Goal: Task Accomplishment & Management: Use online tool/utility

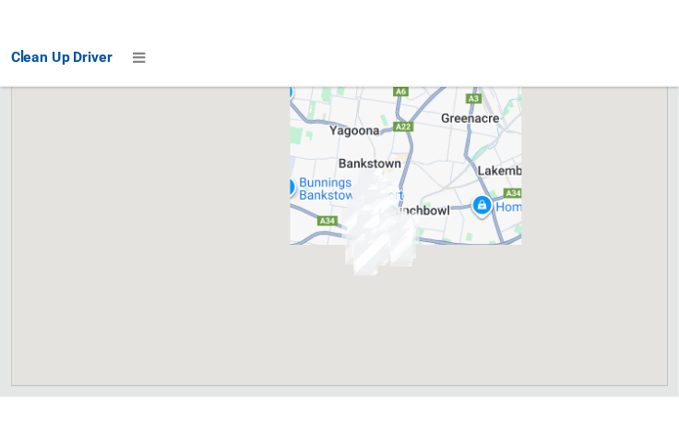
scroll to position [12073, 0]
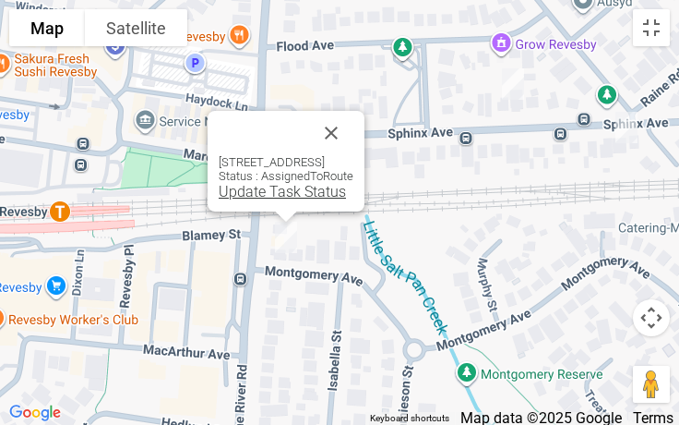
click at [227, 198] on link "Update Task Status" at bounding box center [282, 192] width 127 height 18
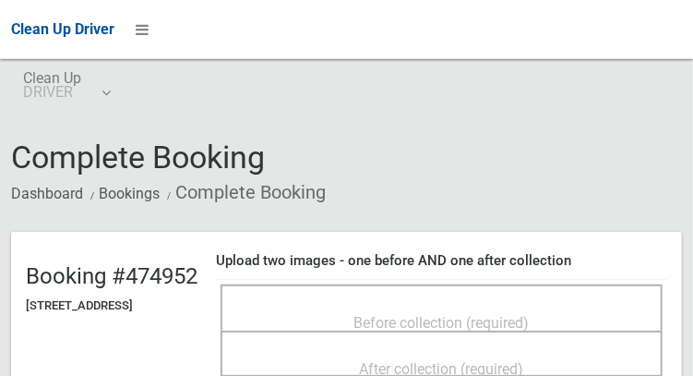
click at [529, 286] on div "Before collection (required)" at bounding box center [442, 307] width 442 height 46
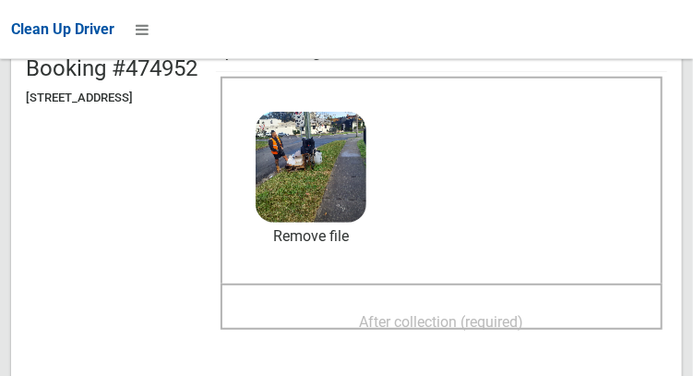
scroll to position [242, 0]
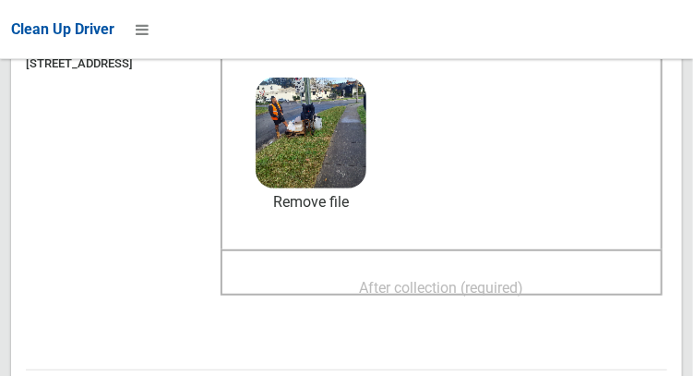
click at [434, 282] on span "After collection (required)" at bounding box center [442, 288] width 164 height 18
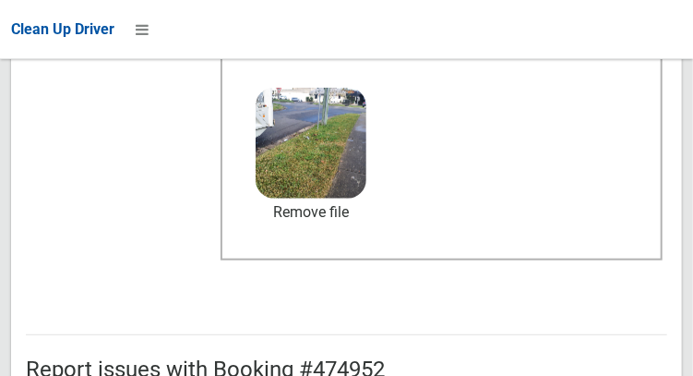
scroll to position [1666, 0]
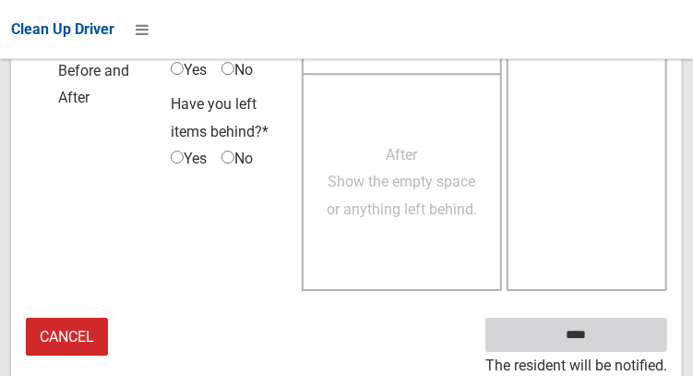
click at [610, 342] on input "****" at bounding box center [576, 335] width 182 height 34
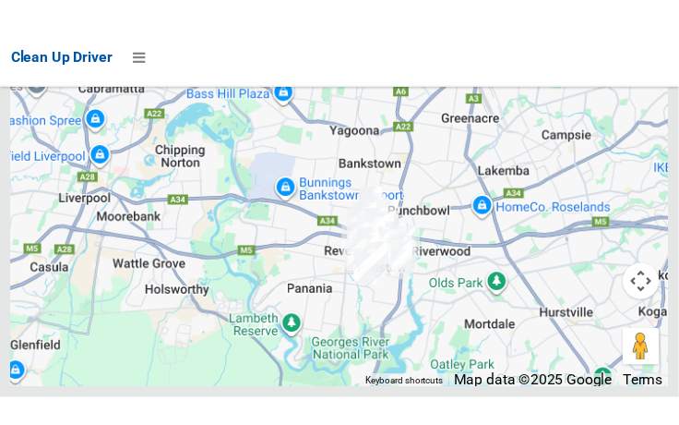
scroll to position [12056, 0]
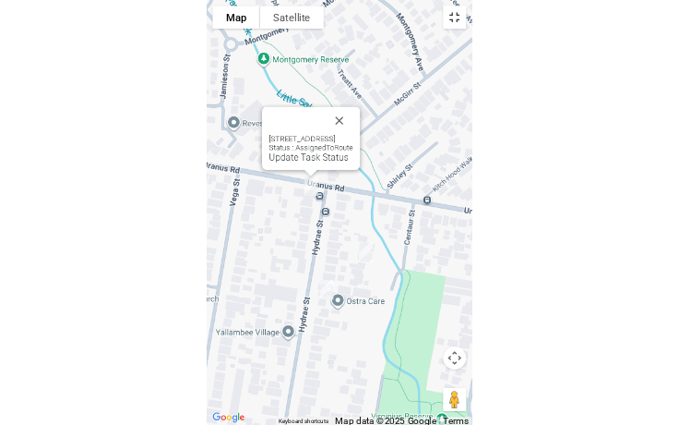
scroll to position [11956, 0]
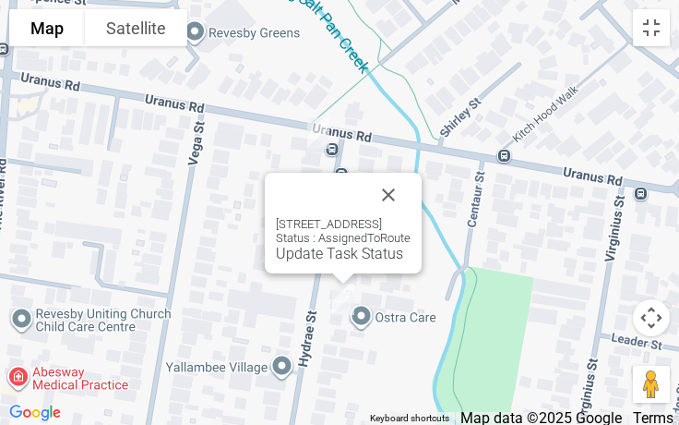
click at [400, 198] on div at bounding box center [343, 195] width 135 height 44
click at [411, 191] on button "Close" at bounding box center [388, 195] width 44 height 44
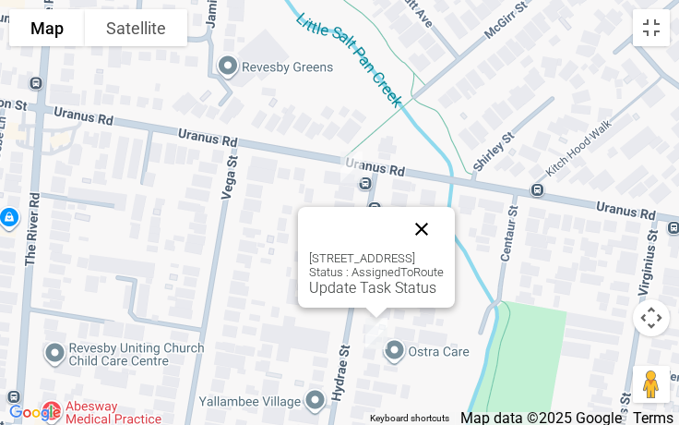
click at [444, 210] on button "Close" at bounding box center [422, 229] width 44 height 44
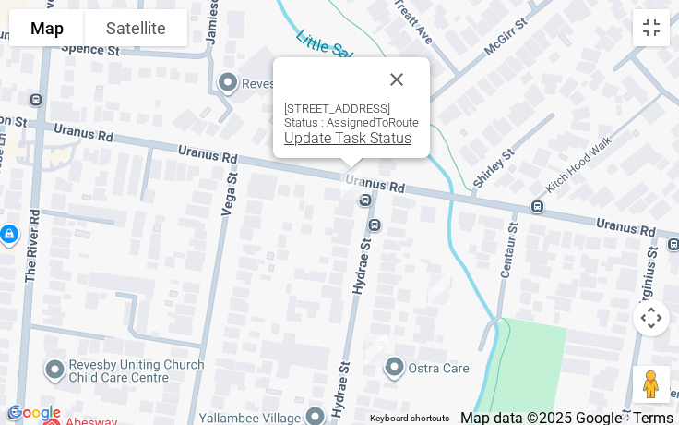
click at [311, 146] on link "Update Task Status" at bounding box center [347, 138] width 127 height 18
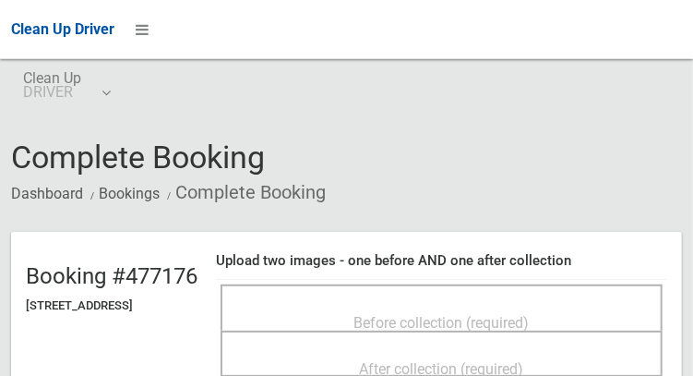
click at [438, 314] on span "Before collection (required)" at bounding box center [441, 323] width 175 height 18
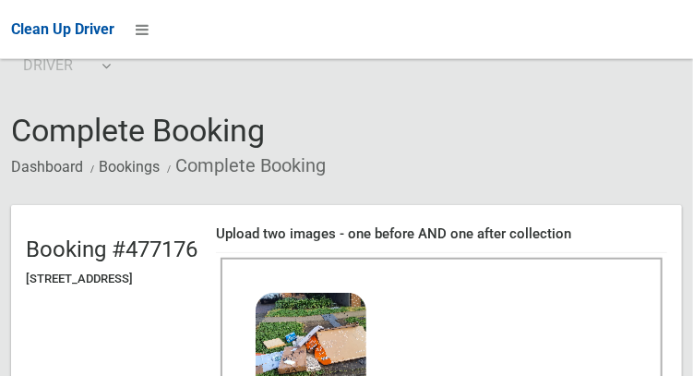
scroll to position [178, 0]
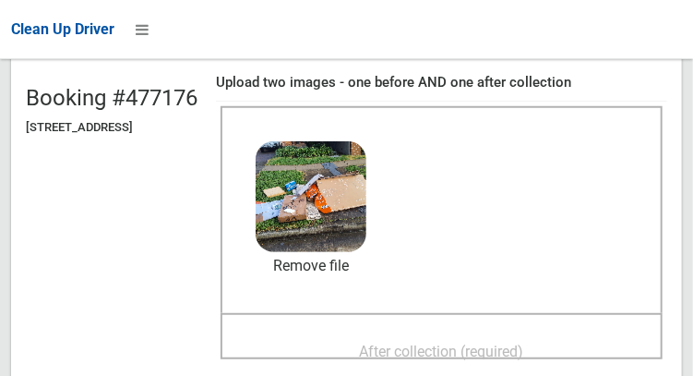
click at [447, 350] on span "After collection (required)" at bounding box center [442, 351] width 164 height 18
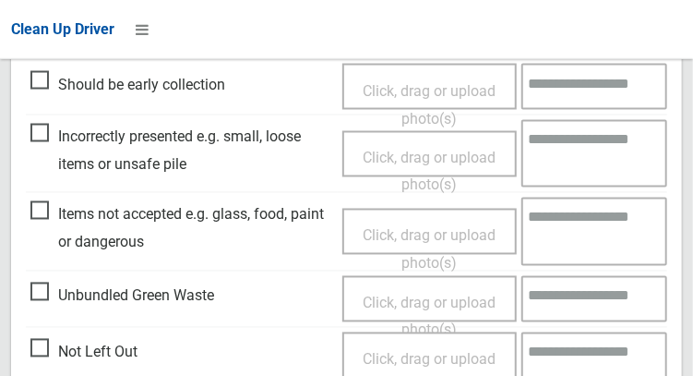
scroll to position [1666, 0]
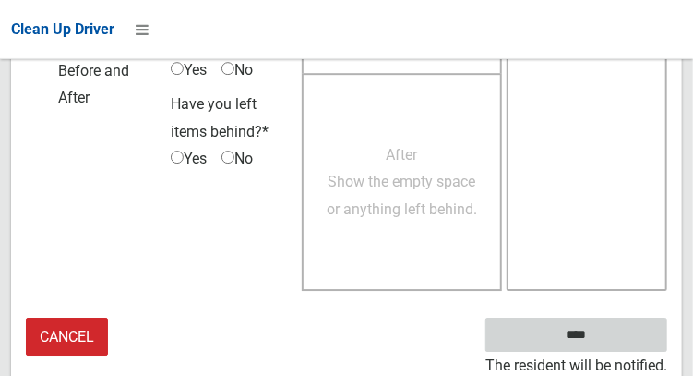
click at [604, 340] on input "****" at bounding box center [576, 335] width 182 height 34
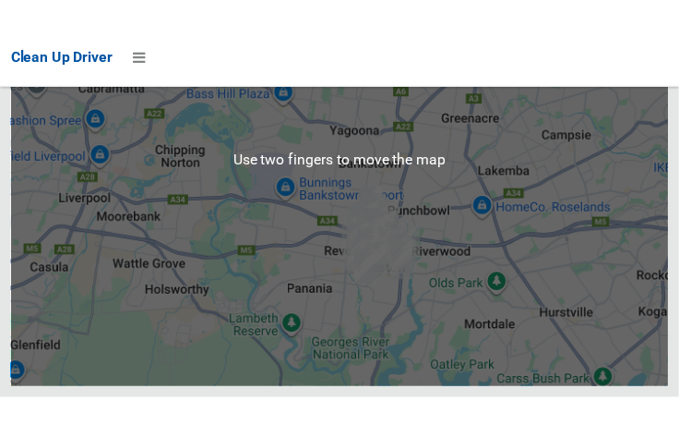
scroll to position [12049, 0]
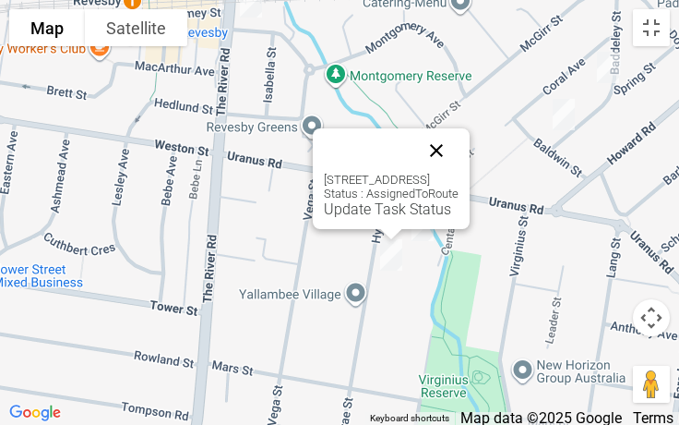
click at [459, 147] on button "Close" at bounding box center [436, 150] width 44 height 44
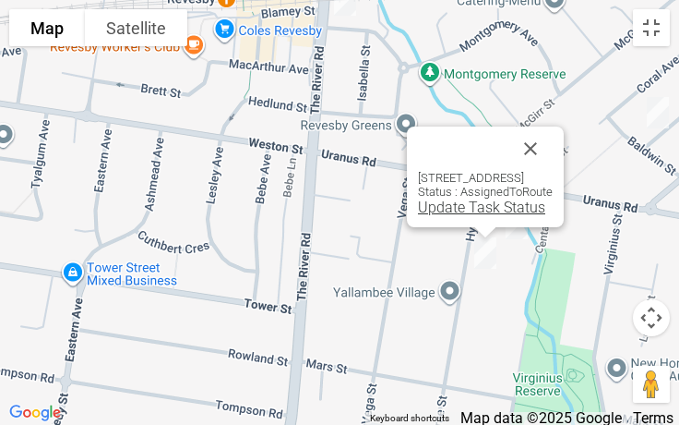
click at [434, 210] on link "Update Task Status" at bounding box center [481, 207] width 127 height 18
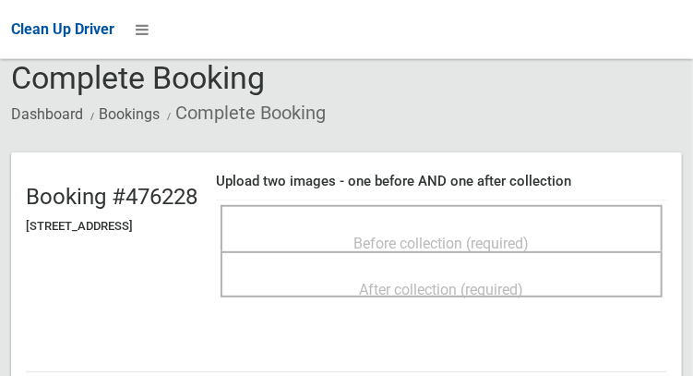
scroll to position [79, 0]
click at [455, 225] on div "Before collection (required)" at bounding box center [441, 242] width 401 height 34
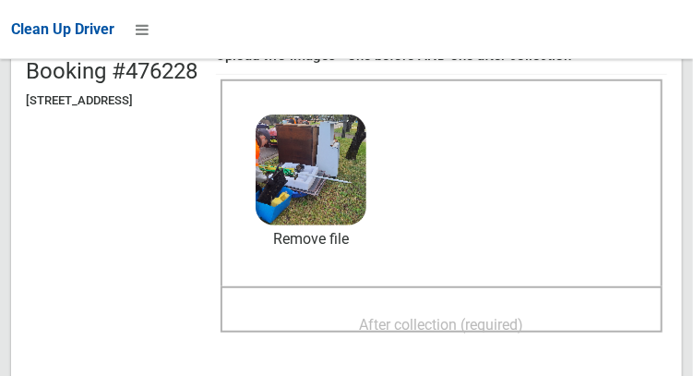
scroll to position [202, 0]
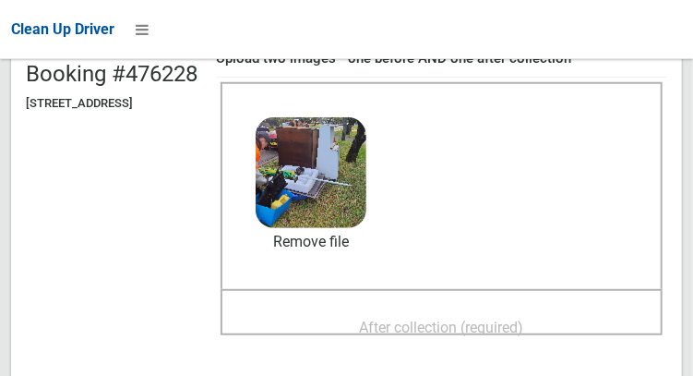
click at [479, 322] on span "After collection (required)" at bounding box center [442, 327] width 164 height 18
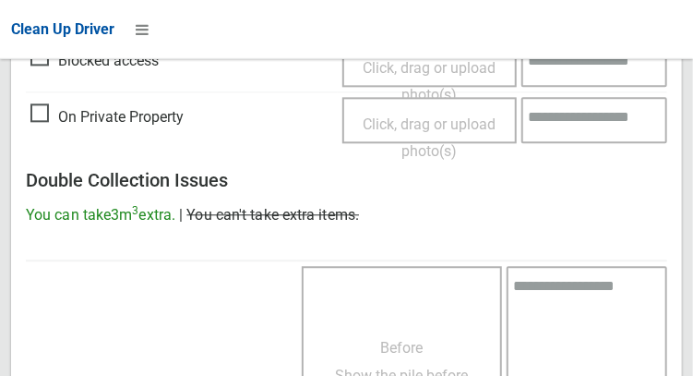
scroll to position [1666, 0]
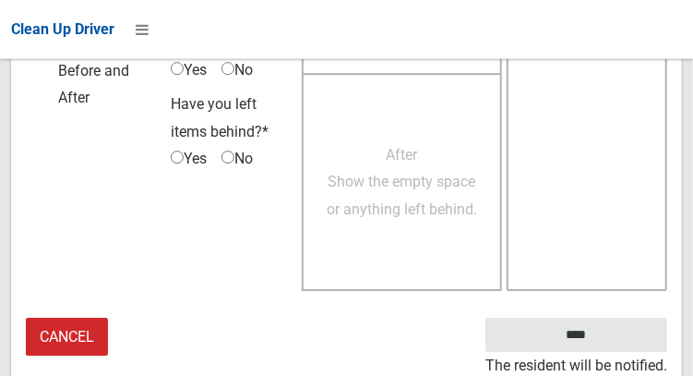
click at [602, 353] on small "The resident will be notified." at bounding box center [576, 366] width 182 height 28
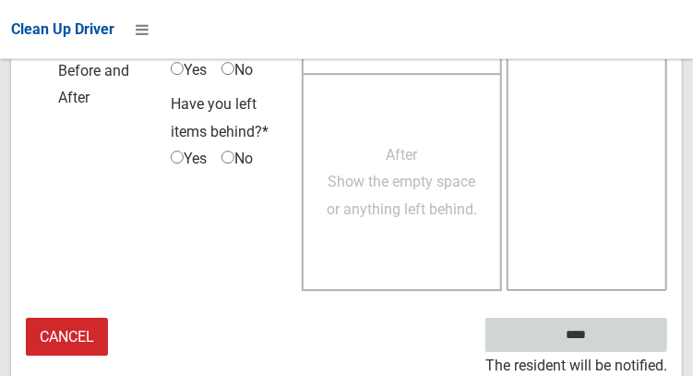
click at [604, 339] on input "****" at bounding box center [576, 335] width 182 height 34
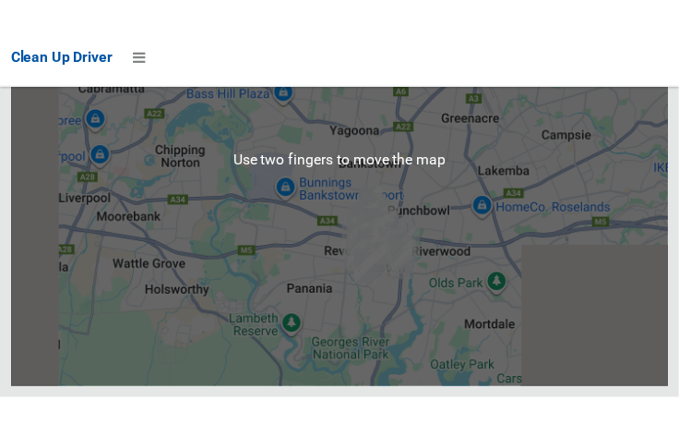
scroll to position [12089, 0]
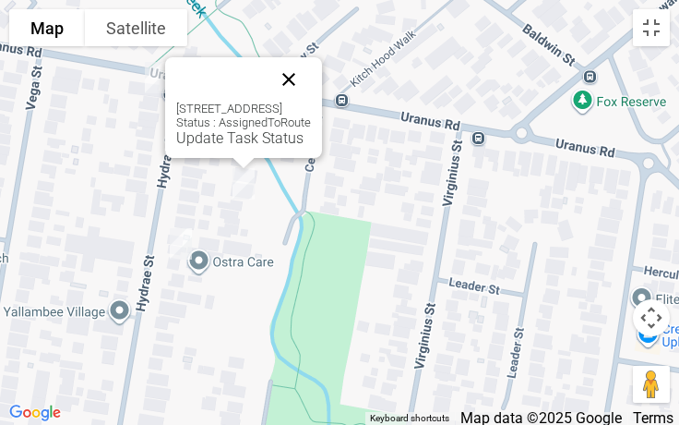
click at [311, 74] on button "Close" at bounding box center [289, 79] width 44 height 44
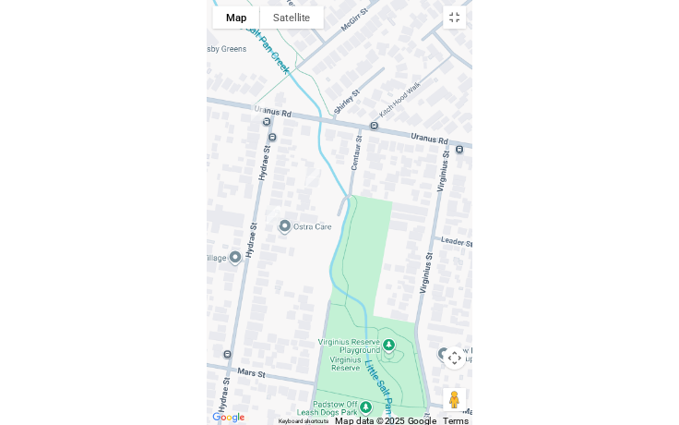
scroll to position [11956, 0]
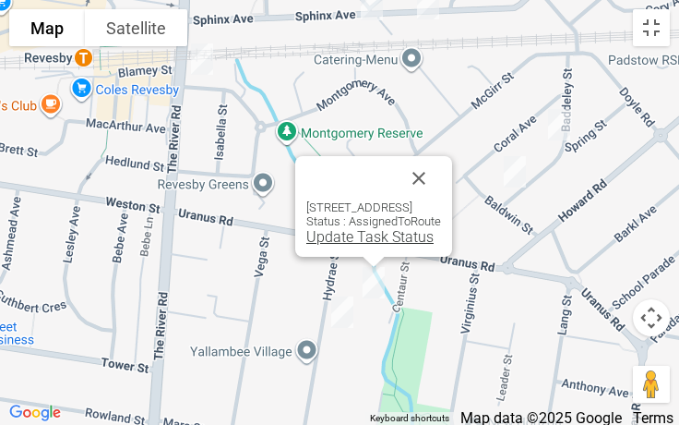
click at [340, 242] on link "Update Task Status" at bounding box center [369, 237] width 127 height 18
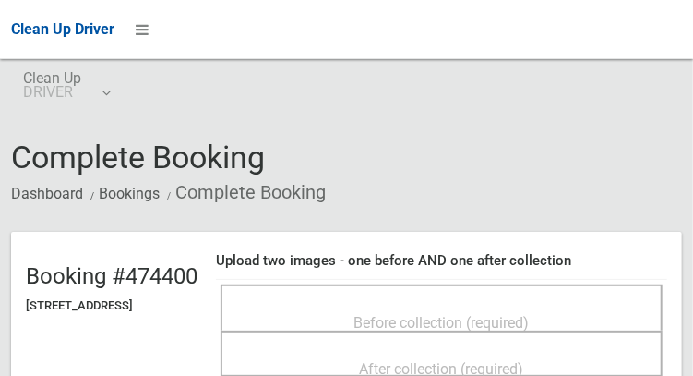
click at [514, 291] on div "Before collection (required)" at bounding box center [442, 307] width 442 height 46
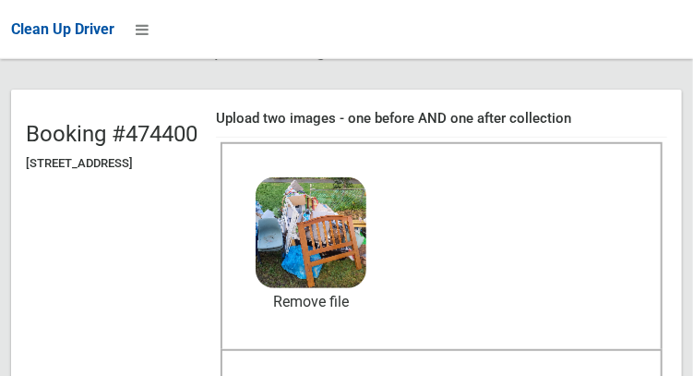
scroll to position [148, 0]
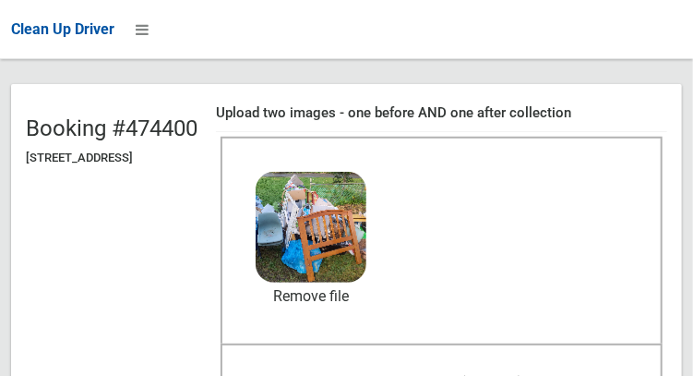
click at [432, 375] on div "After collection (required)" at bounding box center [441, 381] width 401 height 34
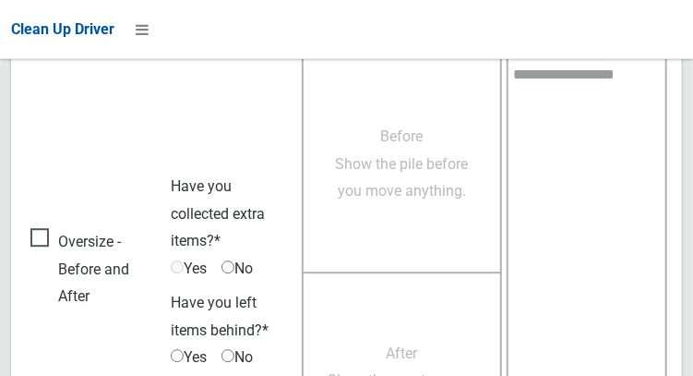
scroll to position [1666, 0]
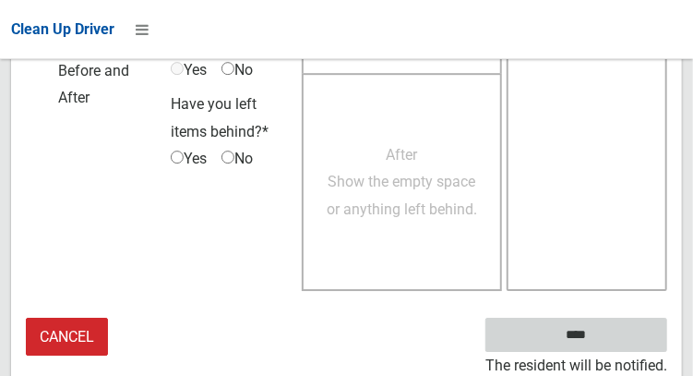
click at [600, 346] on input "****" at bounding box center [576, 335] width 182 height 34
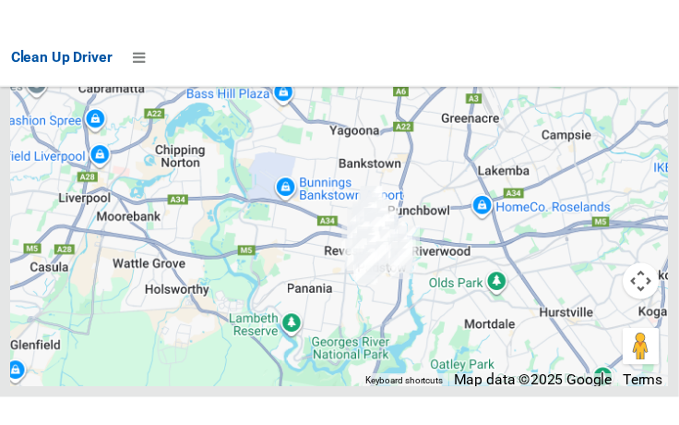
scroll to position [12080, 0]
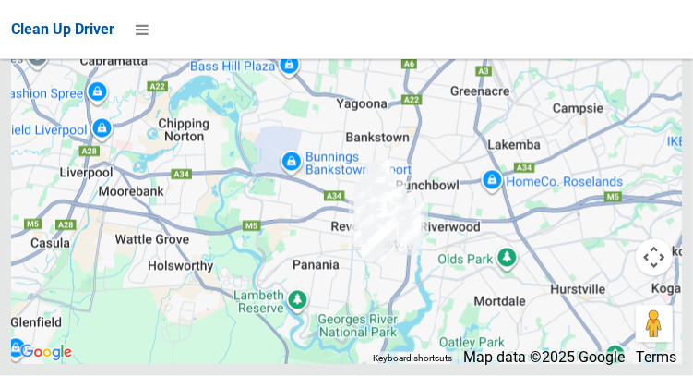
click at [662, 130] on div at bounding box center [346, 133] width 671 height 461
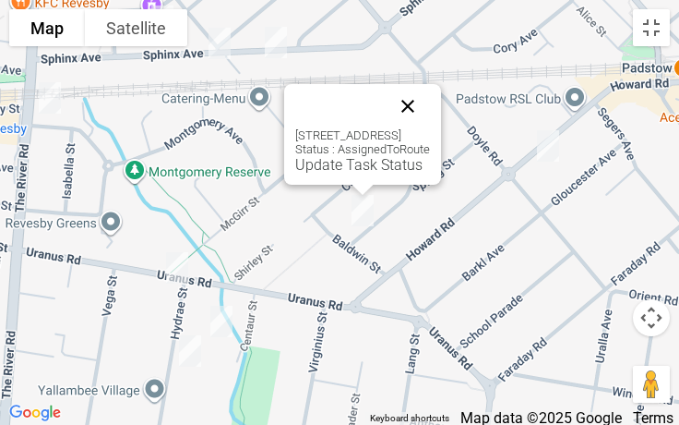
click at [430, 104] on button "Close" at bounding box center [408, 106] width 44 height 44
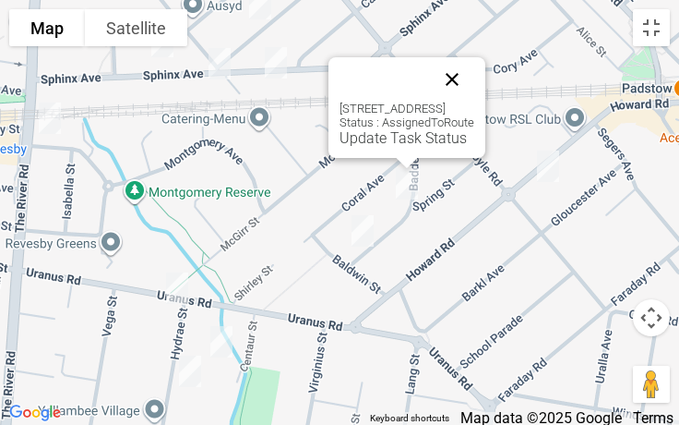
click at [474, 87] on button "Close" at bounding box center [452, 79] width 44 height 44
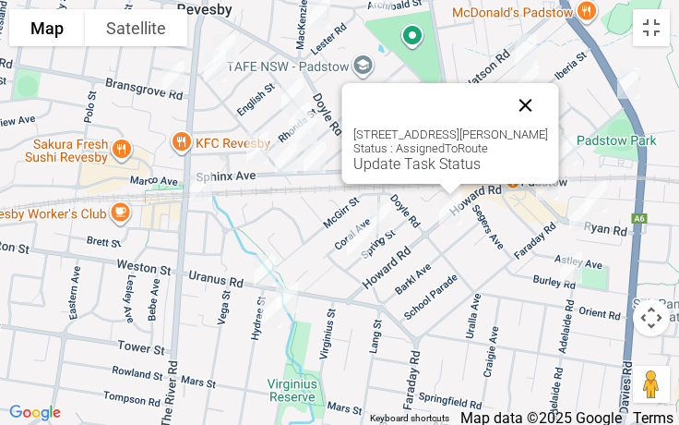
click at [540, 89] on button "Close" at bounding box center [526, 105] width 44 height 44
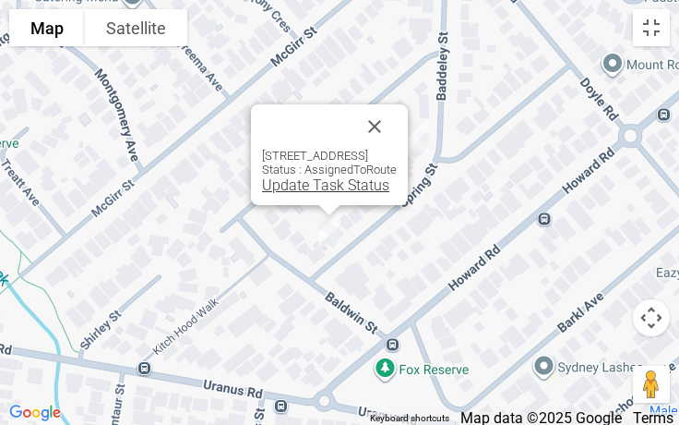
click at [318, 189] on link "Update Task Status" at bounding box center [325, 185] width 127 height 18
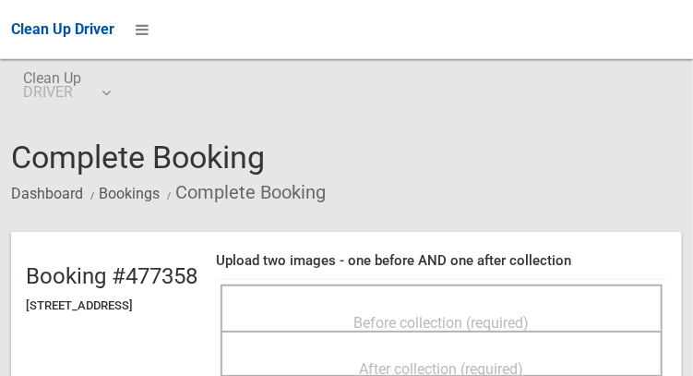
click at [474, 305] on div "Before collection (required)" at bounding box center [441, 322] width 401 height 34
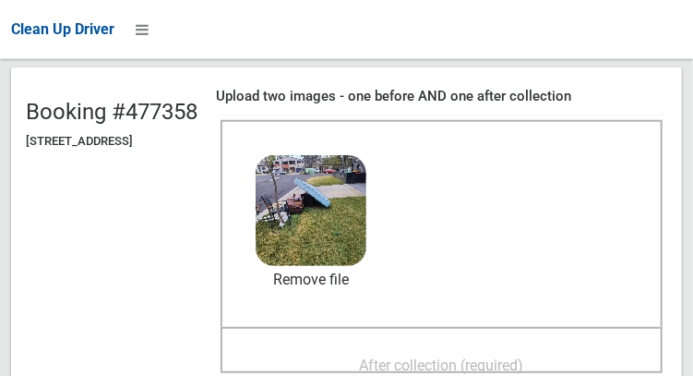
scroll to position [151, 0]
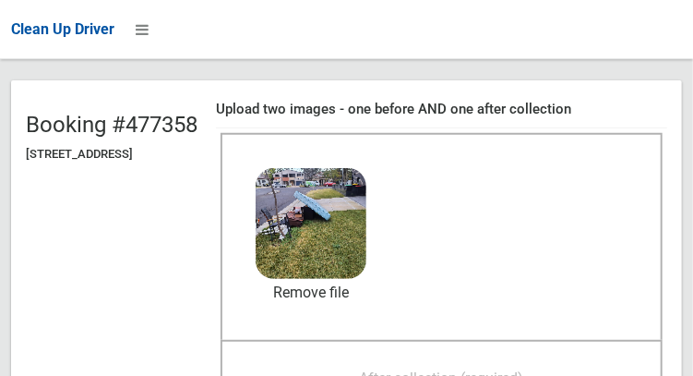
click at [449, 375] on div "After collection (required)" at bounding box center [441, 377] width 401 height 34
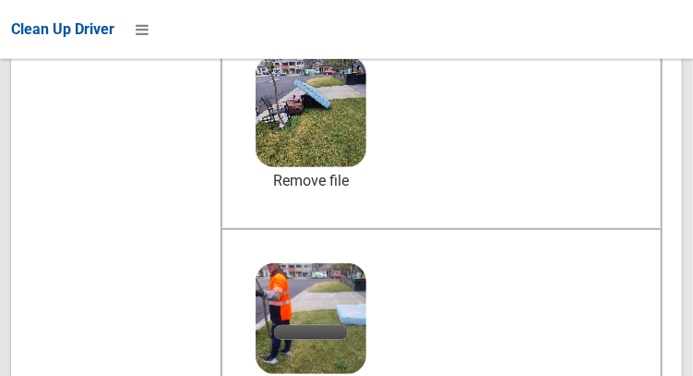
scroll to position [273, 0]
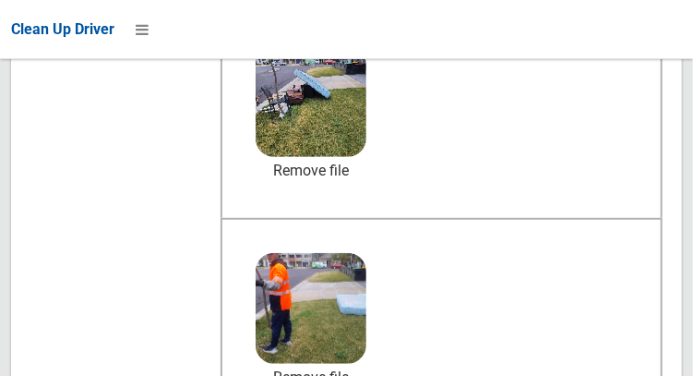
click at [653, 194] on div "Before collection (required) 4.6 MB 2025-08-1408.55.025776458840043044880.jpg C…" at bounding box center [442, 114] width 442 height 207
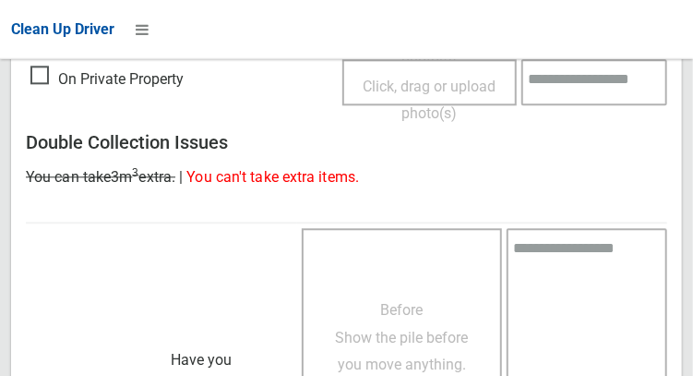
scroll to position [1648, 0]
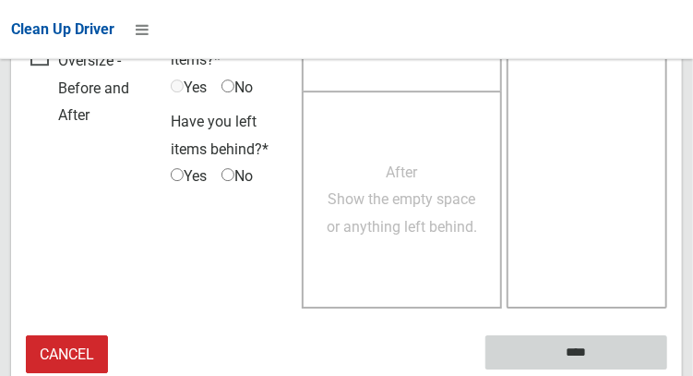
click at [627, 343] on input "****" at bounding box center [576, 352] width 182 height 34
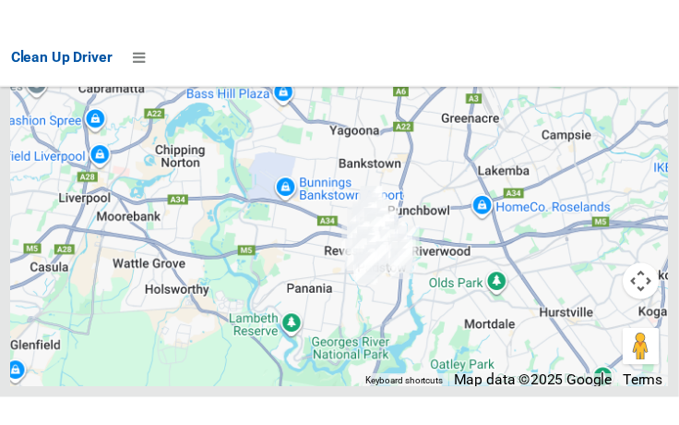
scroll to position [12085, 0]
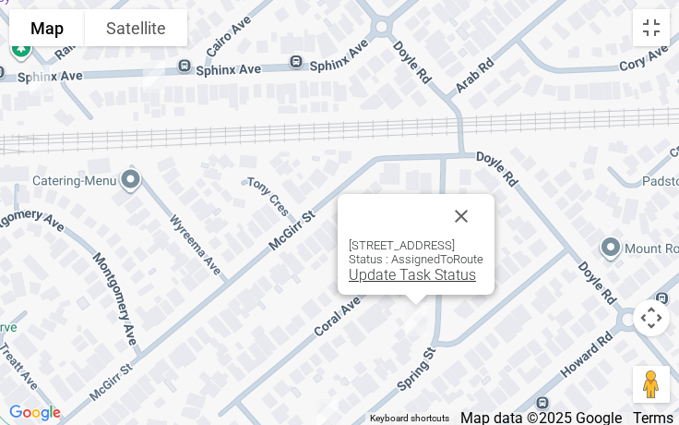
click at [376, 271] on link "Update Task Status" at bounding box center [412, 275] width 127 height 18
click at [375, 282] on link "Update Task Status" at bounding box center [412, 275] width 127 height 18
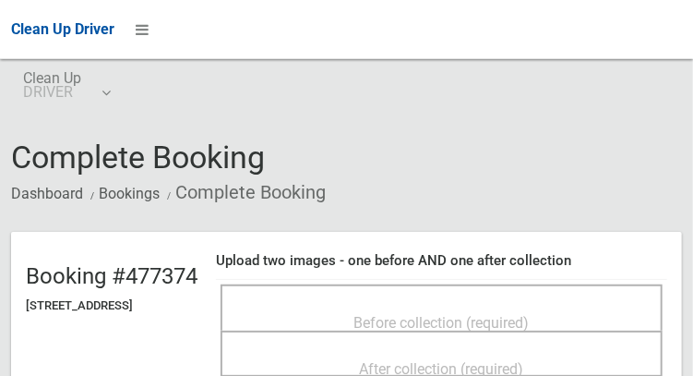
click at [475, 314] on span "Before collection (required)" at bounding box center [441, 323] width 175 height 18
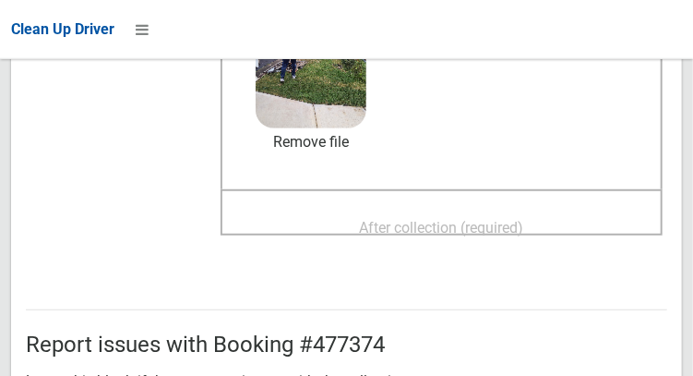
scroll to position [303, 0]
click at [456, 234] on span "After collection (required)" at bounding box center [442, 227] width 164 height 18
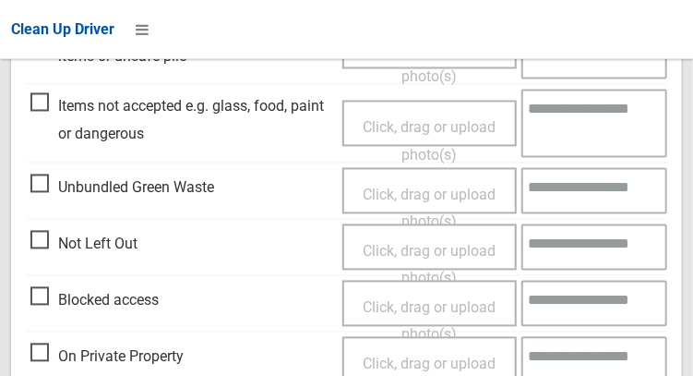
scroll to position [1666, 0]
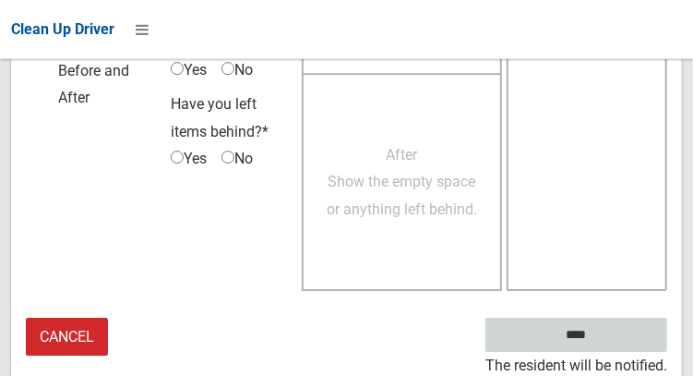
click at [604, 336] on input "****" at bounding box center [576, 335] width 182 height 34
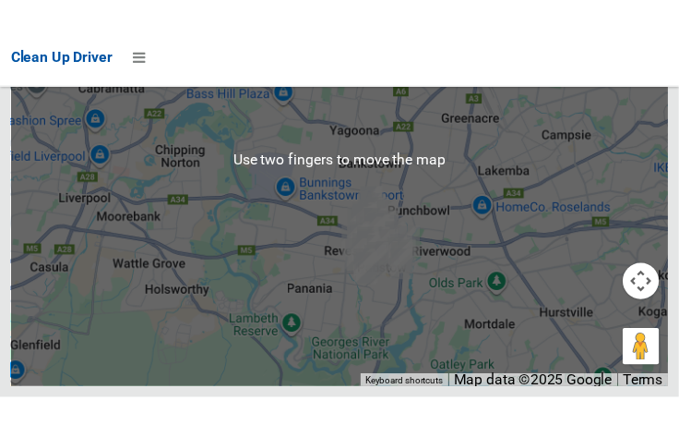
scroll to position [12073, 0]
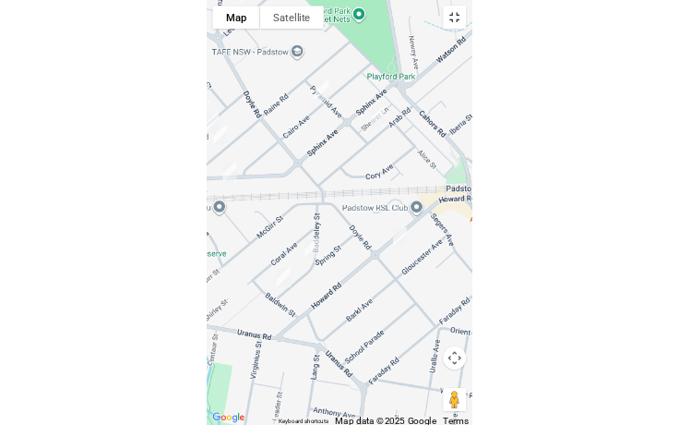
scroll to position [11956, 0]
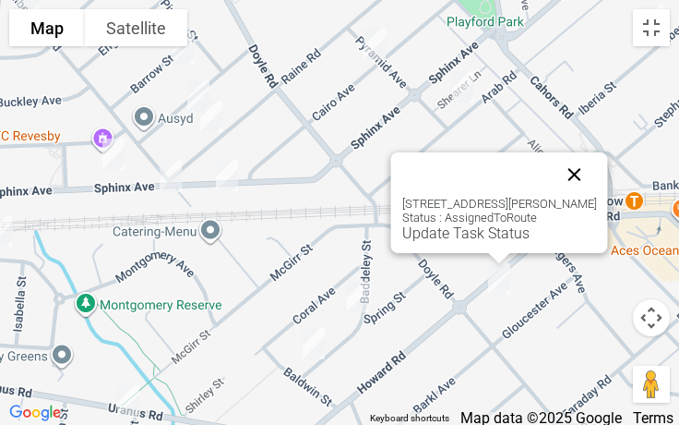
click at [591, 174] on button "Close" at bounding box center [575, 174] width 44 height 44
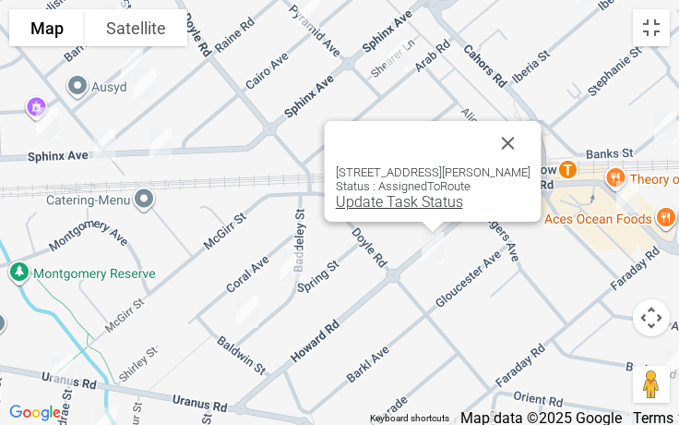
click at [405, 206] on link "Update Task Status" at bounding box center [399, 202] width 127 height 18
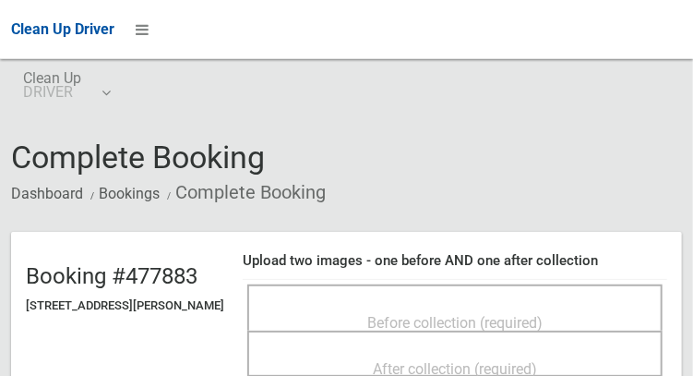
click at [498, 305] on div "Before collection (required)" at bounding box center [455, 322] width 375 height 34
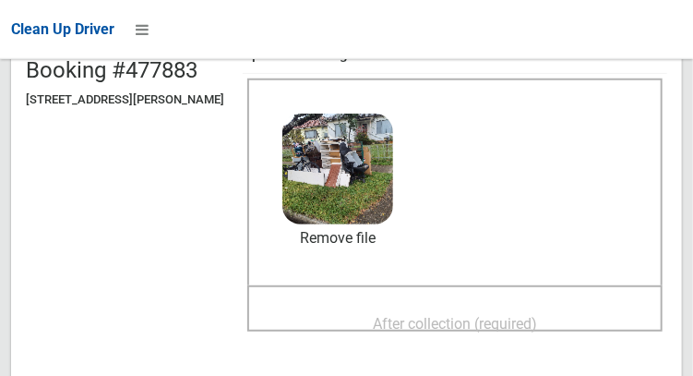
scroll to position [207, 0]
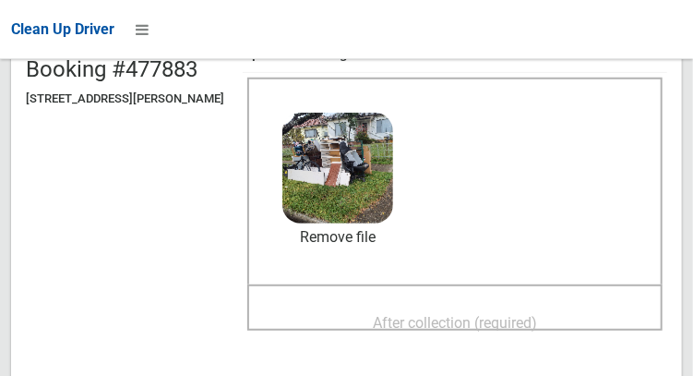
click at [463, 314] on span "After collection (required)" at bounding box center [455, 323] width 164 height 18
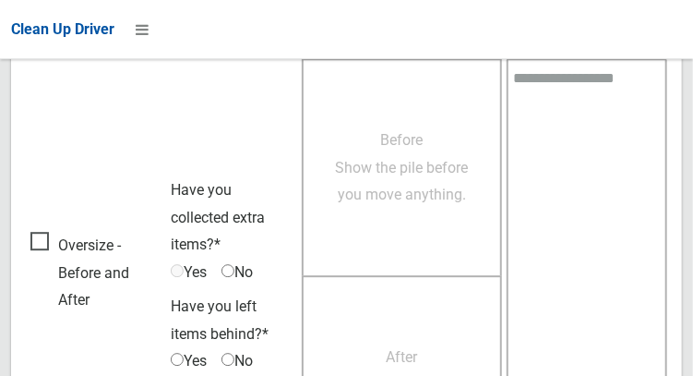
scroll to position [1666, 0]
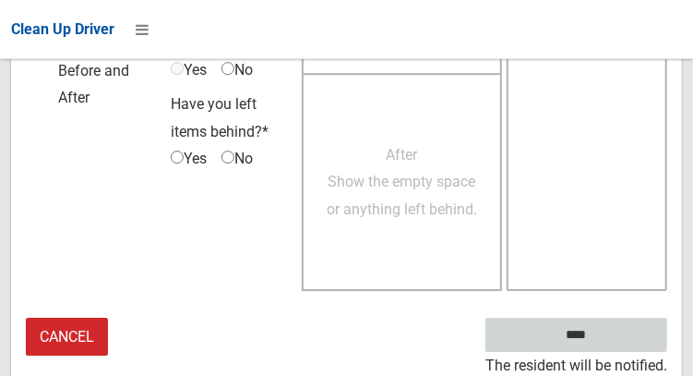
click at [588, 333] on input "****" at bounding box center [576, 335] width 182 height 34
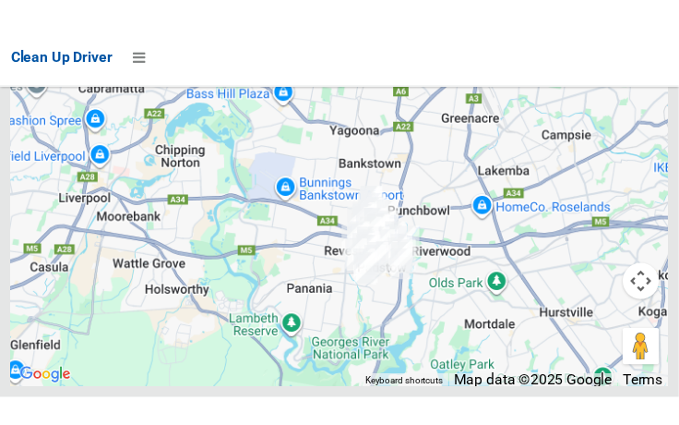
scroll to position [12105, 0]
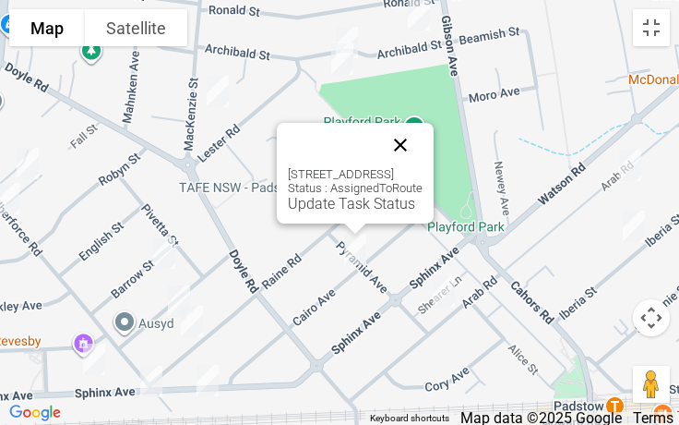
click at [423, 141] on button "Close" at bounding box center [400, 145] width 44 height 44
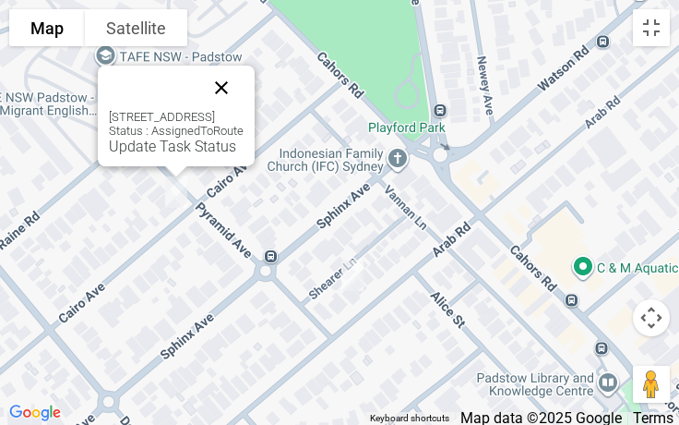
click at [244, 88] on button "Close" at bounding box center [221, 88] width 44 height 44
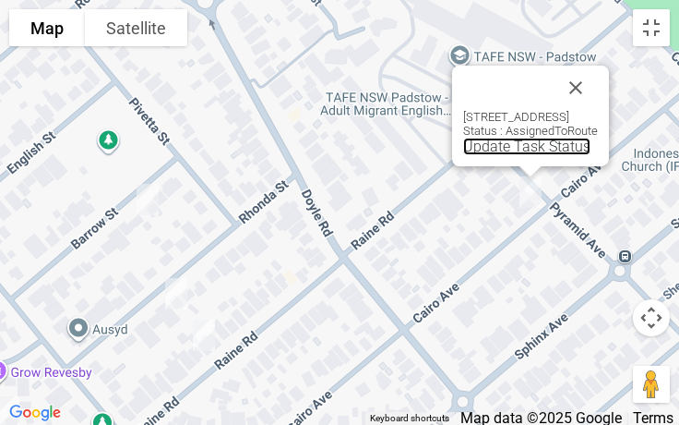
click at [476, 148] on link "Update Task Status" at bounding box center [526, 147] width 127 height 18
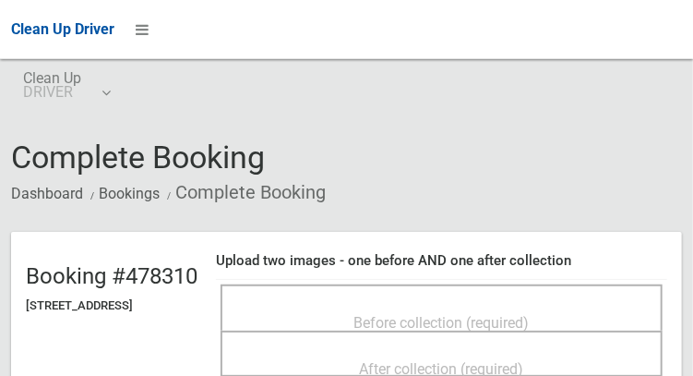
click at [504, 288] on div "Before collection (required)" at bounding box center [442, 307] width 442 height 46
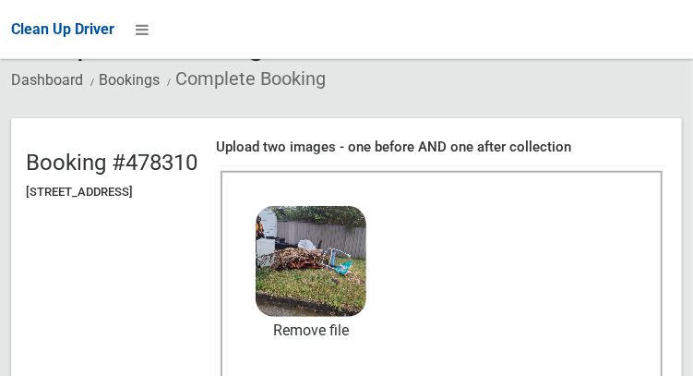
scroll to position [134, 0]
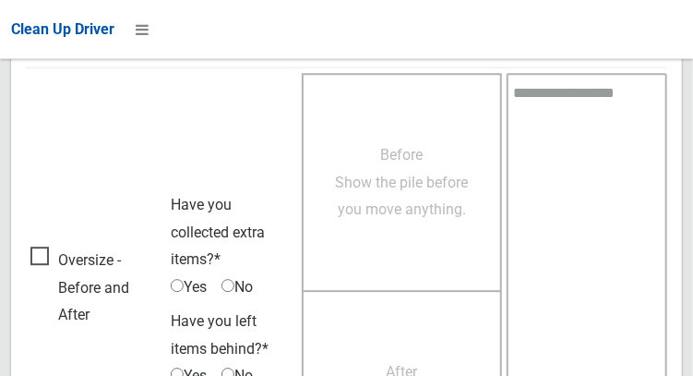
scroll to position [1666, 0]
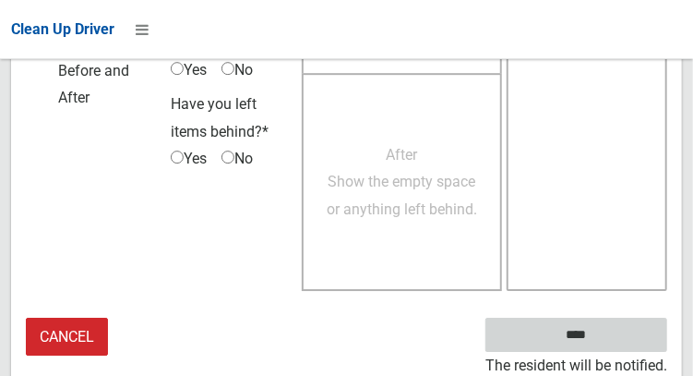
click at [604, 346] on input "****" at bounding box center [576, 335] width 182 height 34
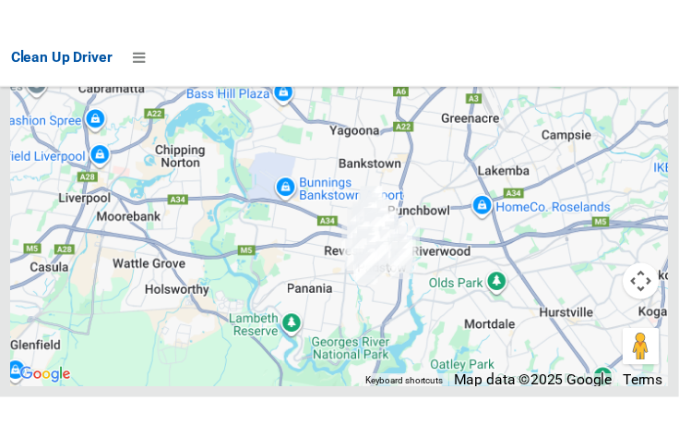
scroll to position [12101, 0]
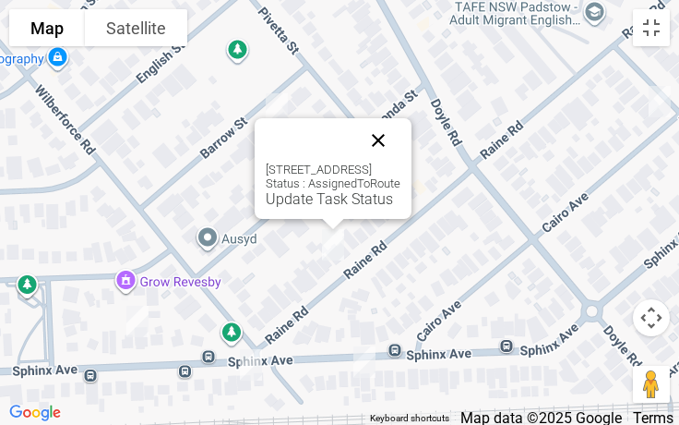
click at [401, 142] on button "Close" at bounding box center [378, 140] width 44 height 44
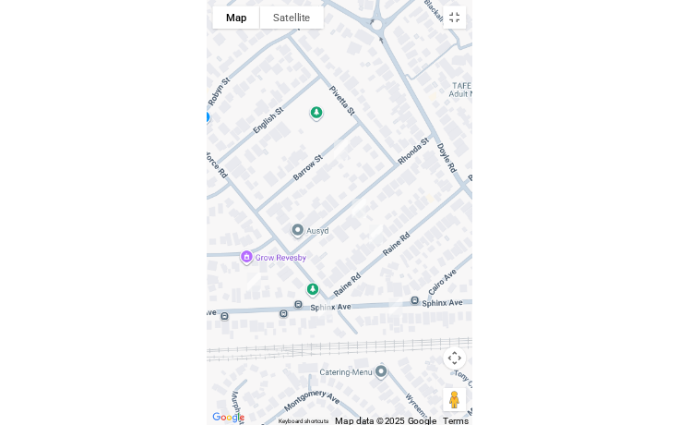
scroll to position [11956, 0]
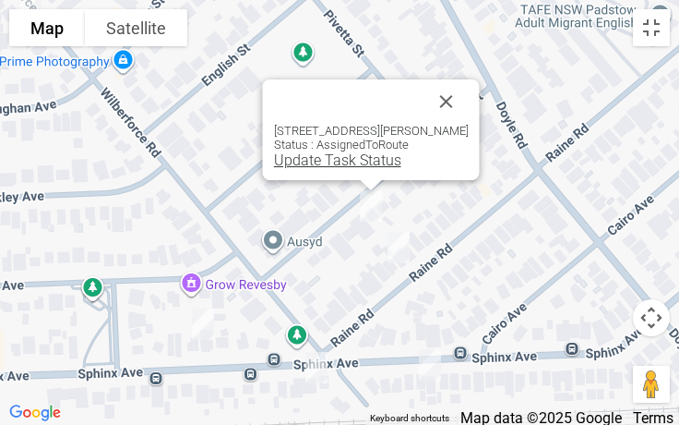
click at [342, 161] on link "Update Task Status" at bounding box center [337, 160] width 127 height 18
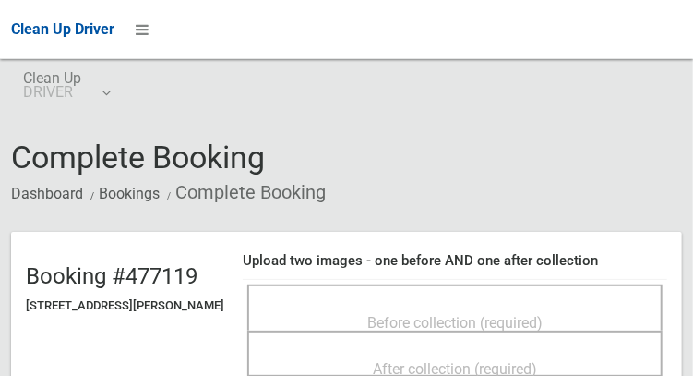
click at [576, 305] on div "Before collection (required)" at bounding box center [455, 322] width 375 height 34
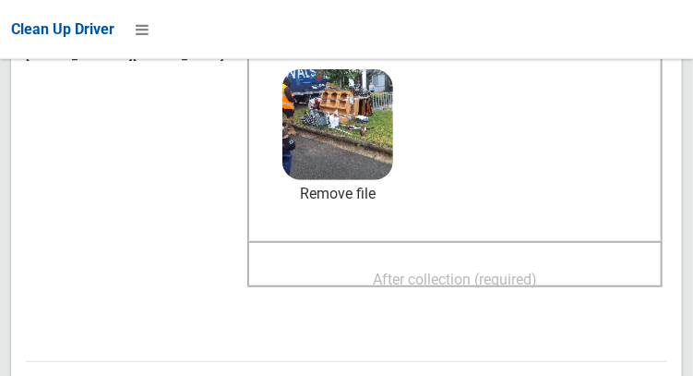
scroll to position [251, 0]
click at [477, 282] on span "After collection (required)" at bounding box center [455, 279] width 164 height 18
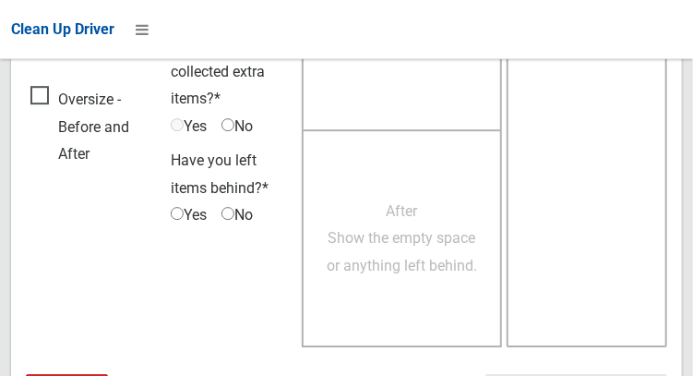
scroll to position [1666, 0]
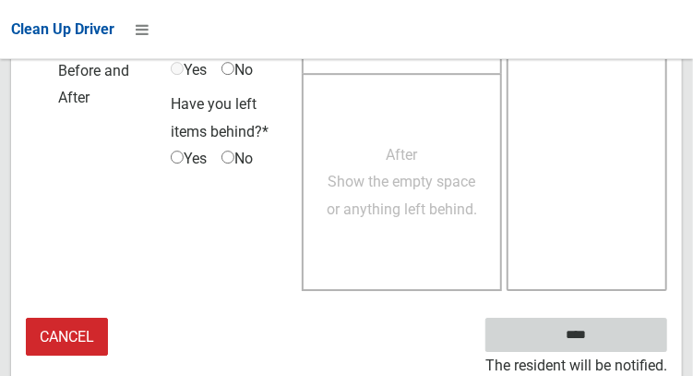
click at [573, 331] on input "****" at bounding box center [576, 335] width 182 height 34
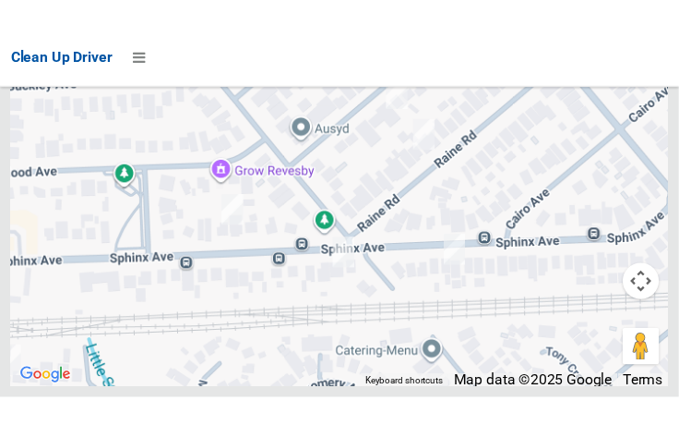
scroll to position [12030, 0]
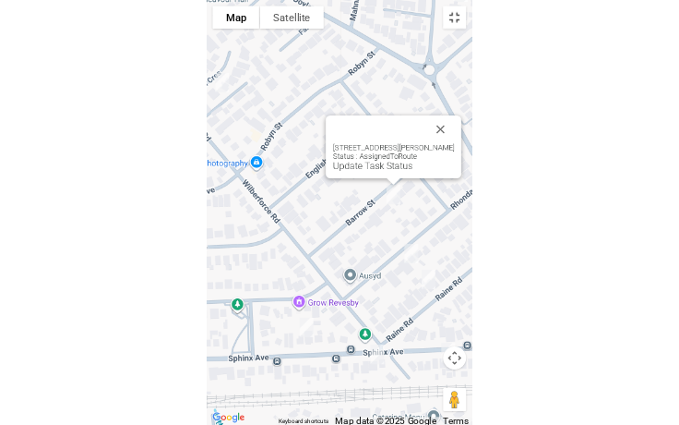
scroll to position [11956, 0]
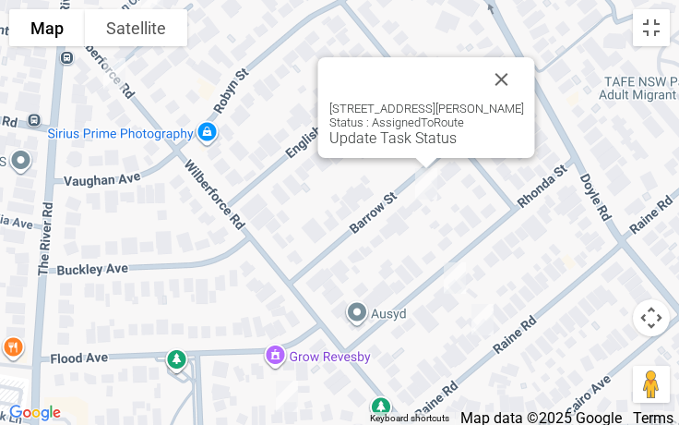
click at [404, 147] on div "5 Barrow Street, REVESBY NSW 2212 Status : AssignedToRoute Update Task Status" at bounding box center [426, 107] width 217 height 101
click at [393, 134] on link "Update Task Status" at bounding box center [393, 138] width 127 height 18
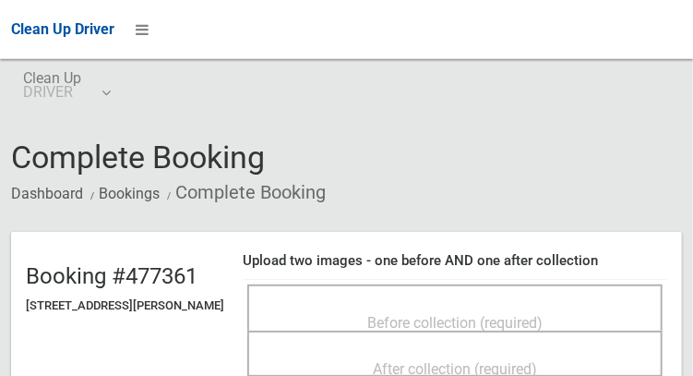
click at [479, 305] on div "Before collection (required)" at bounding box center [455, 322] width 375 height 34
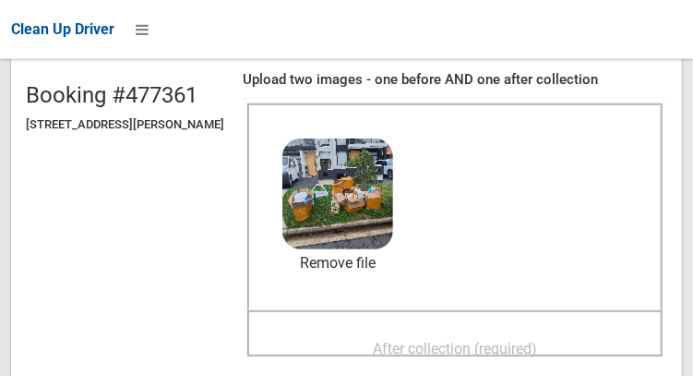
scroll to position [186, 0]
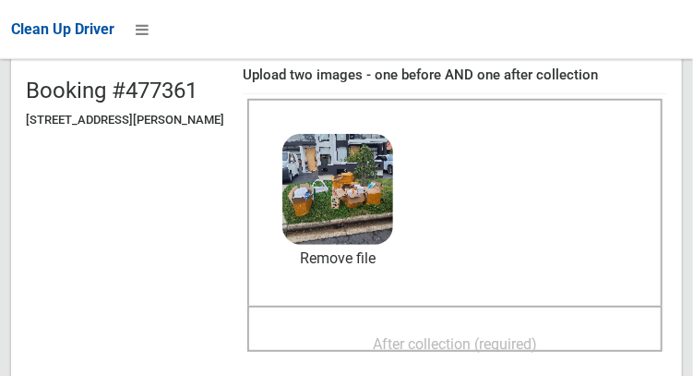
click at [500, 344] on span "After collection (required)" at bounding box center [455, 344] width 164 height 18
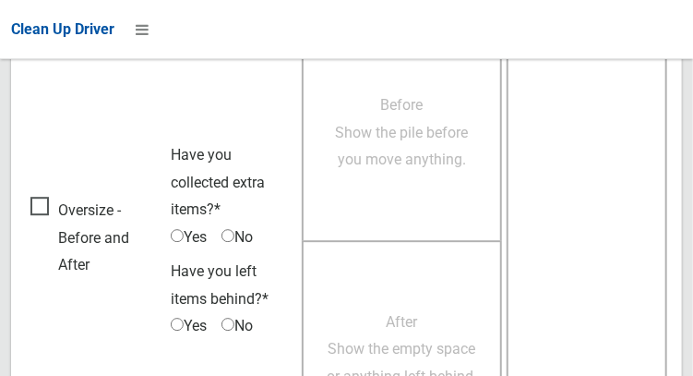
scroll to position [1666, 0]
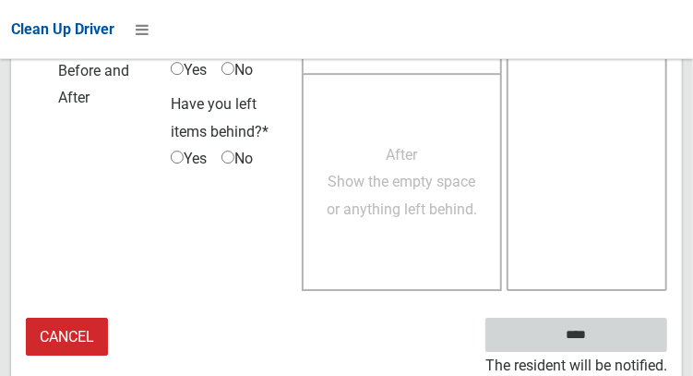
click at [576, 338] on input "****" at bounding box center [576, 335] width 182 height 34
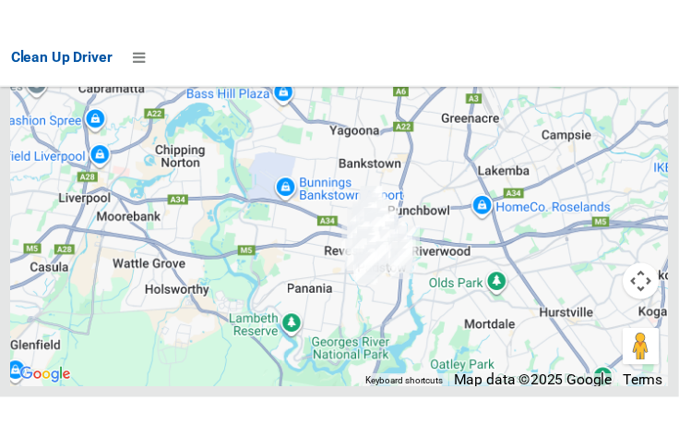
scroll to position [12091, 0]
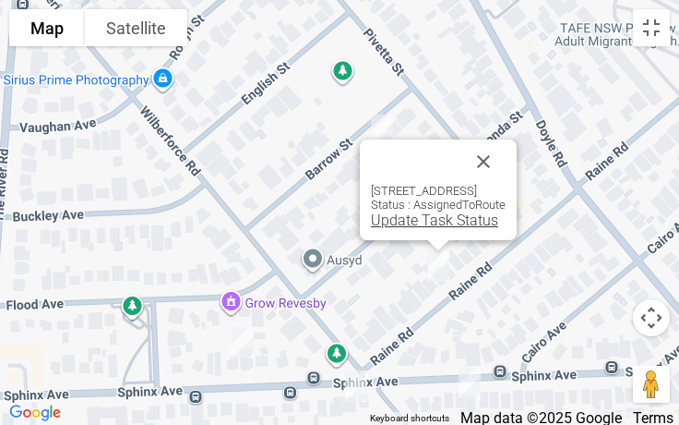
click at [394, 220] on link "Update Task Status" at bounding box center [434, 220] width 127 height 18
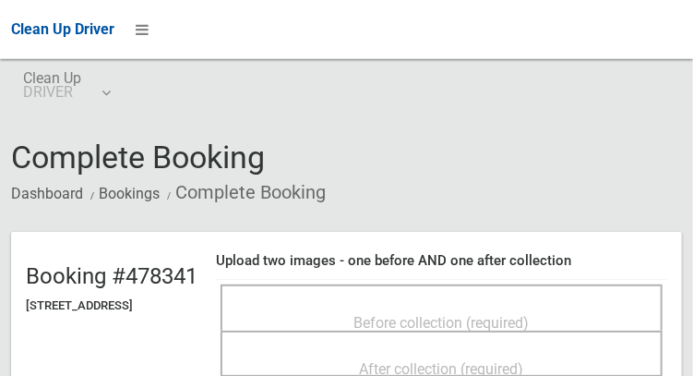
click at [425, 305] on div "Before collection (required)" at bounding box center [441, 322] width 401 height 34
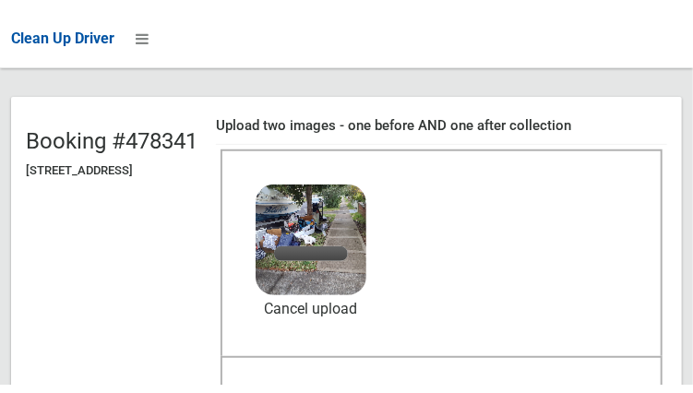
scroll to position [144, 0]
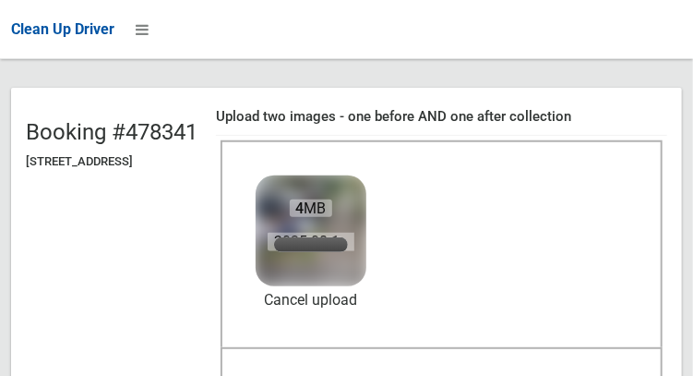
click at [346, 283] on img at bounding box center [311, 231] width 116 height 116
click at [342, 304] on link "Cancel upload" at bounding box center [311, 300] width 111 height 28
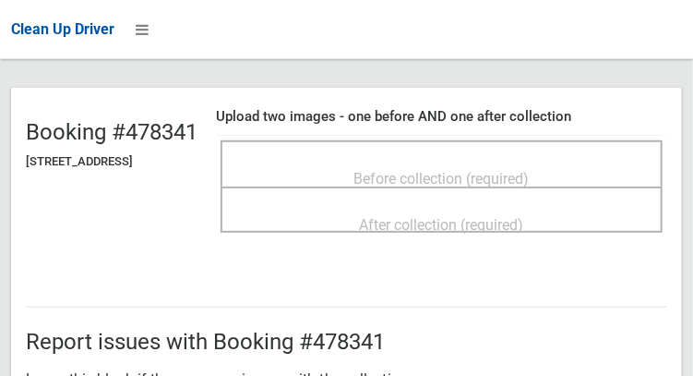
click at [458, 170] on span "Before collection (required)" at bounding box center [441, 179] width 175 height 18
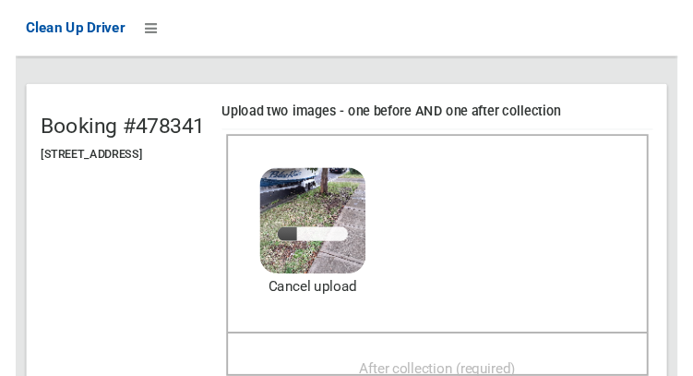
scroll to position [306, 0]
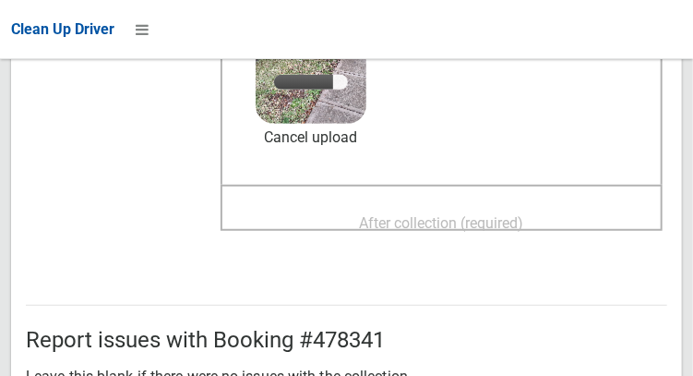
click at [511, 226] on span "After collection (required)" at bounding box center [442, 223] width 164 height 18
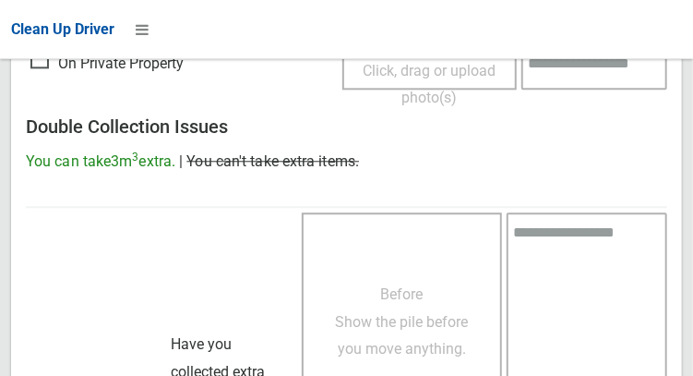
scroll to position [1666, 0]
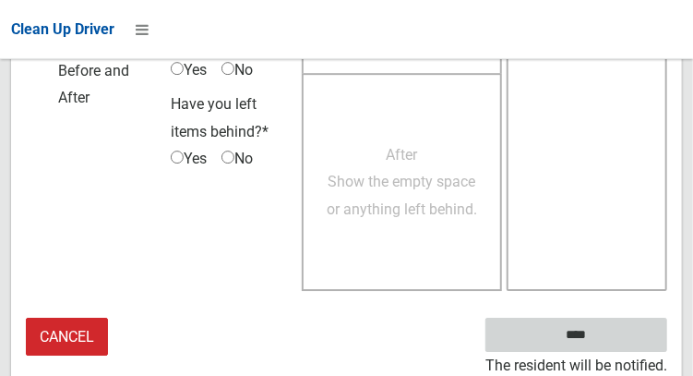
click at [604, 346] on input "****" at bounding box center [576, 335] width 182 height 34
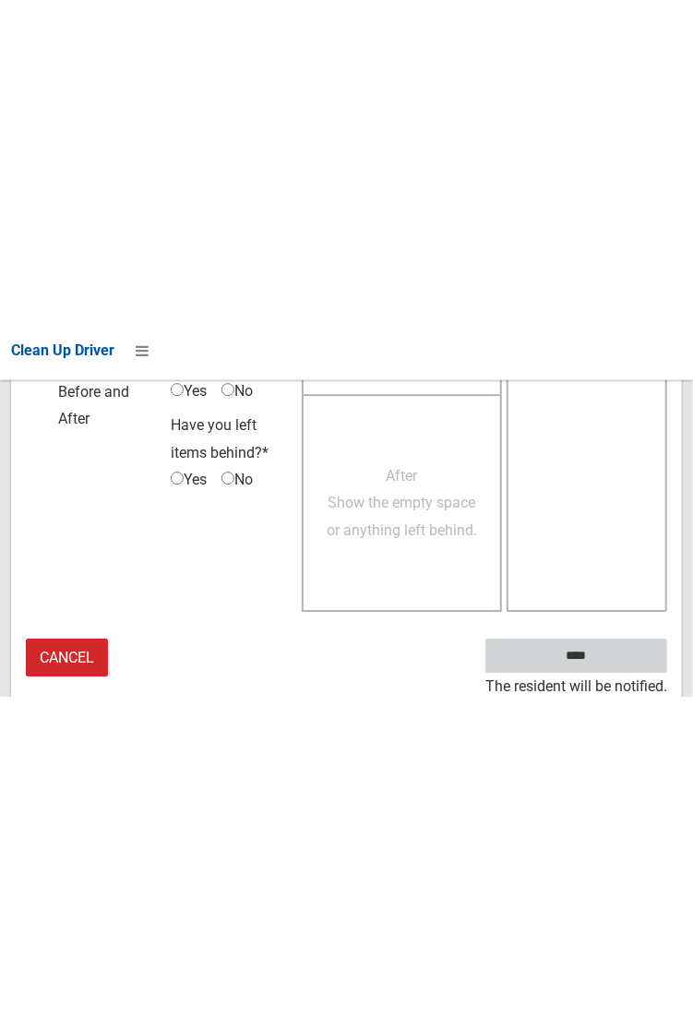
scroll to position [1066, 0]
